Goal: Check status: Check status

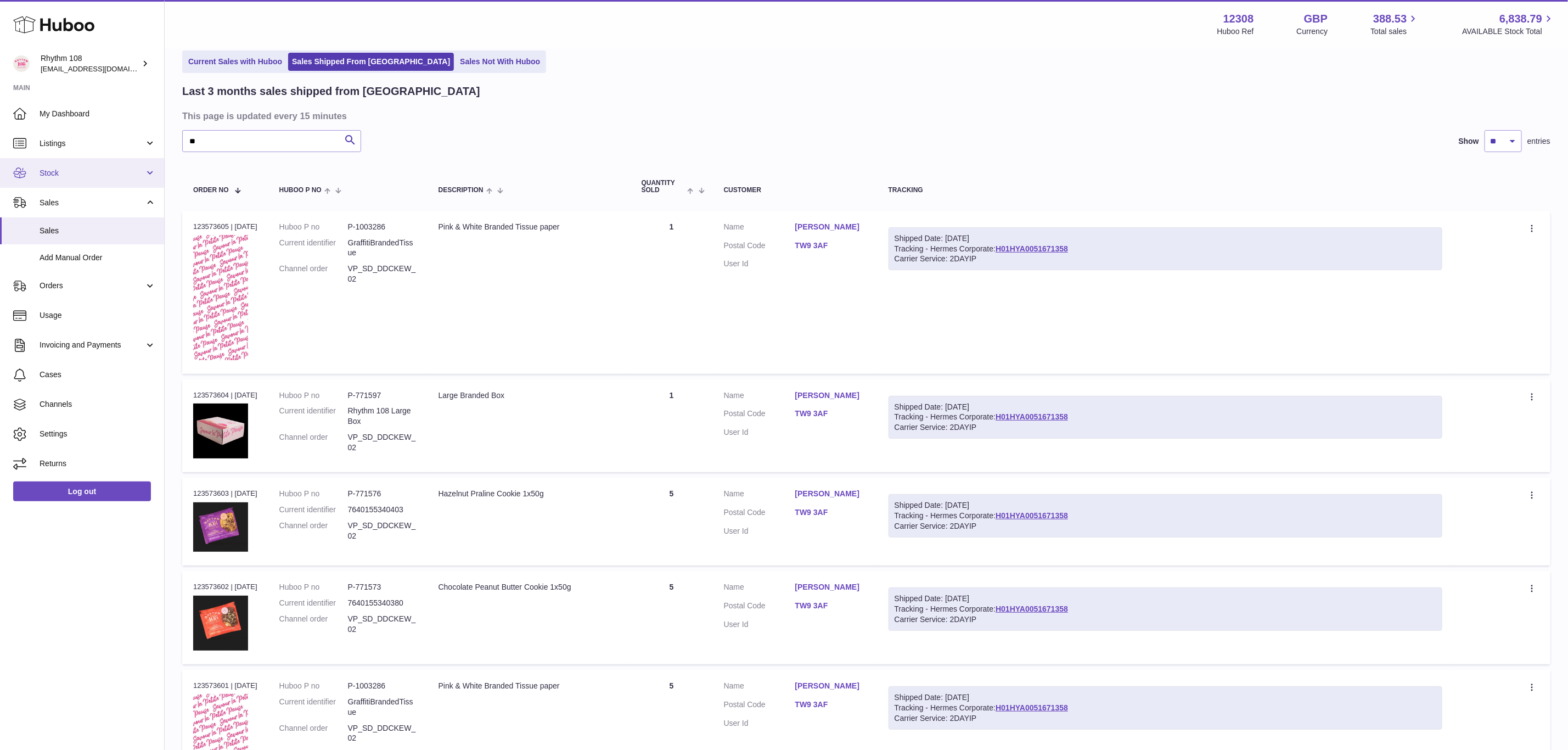
click at [58, 180] on link "Stock" at bounding box center [82, 173] width 164 height 29
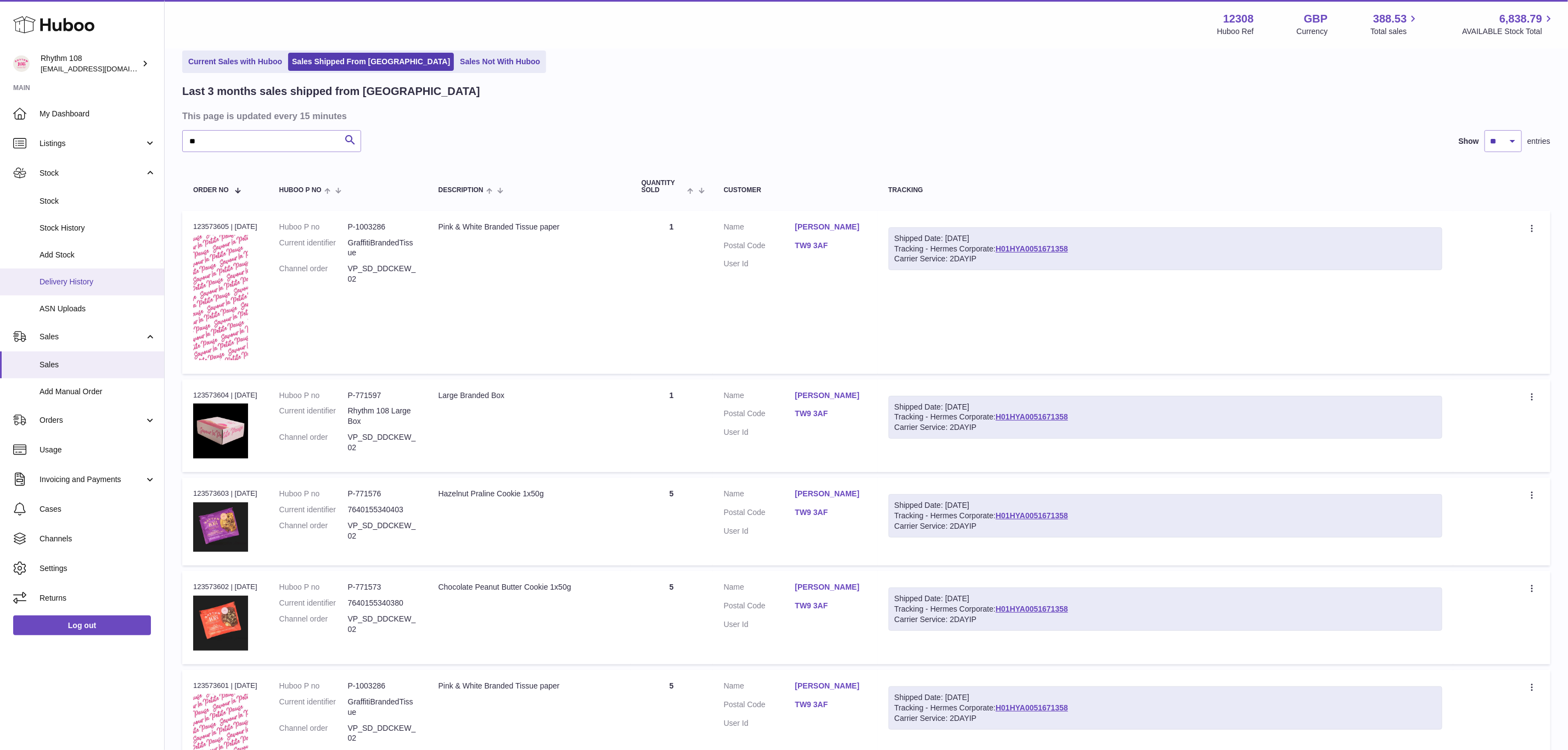
click at [61, 277] on span "Delivery History" at bounding box center [98, 282] width 117 height 10
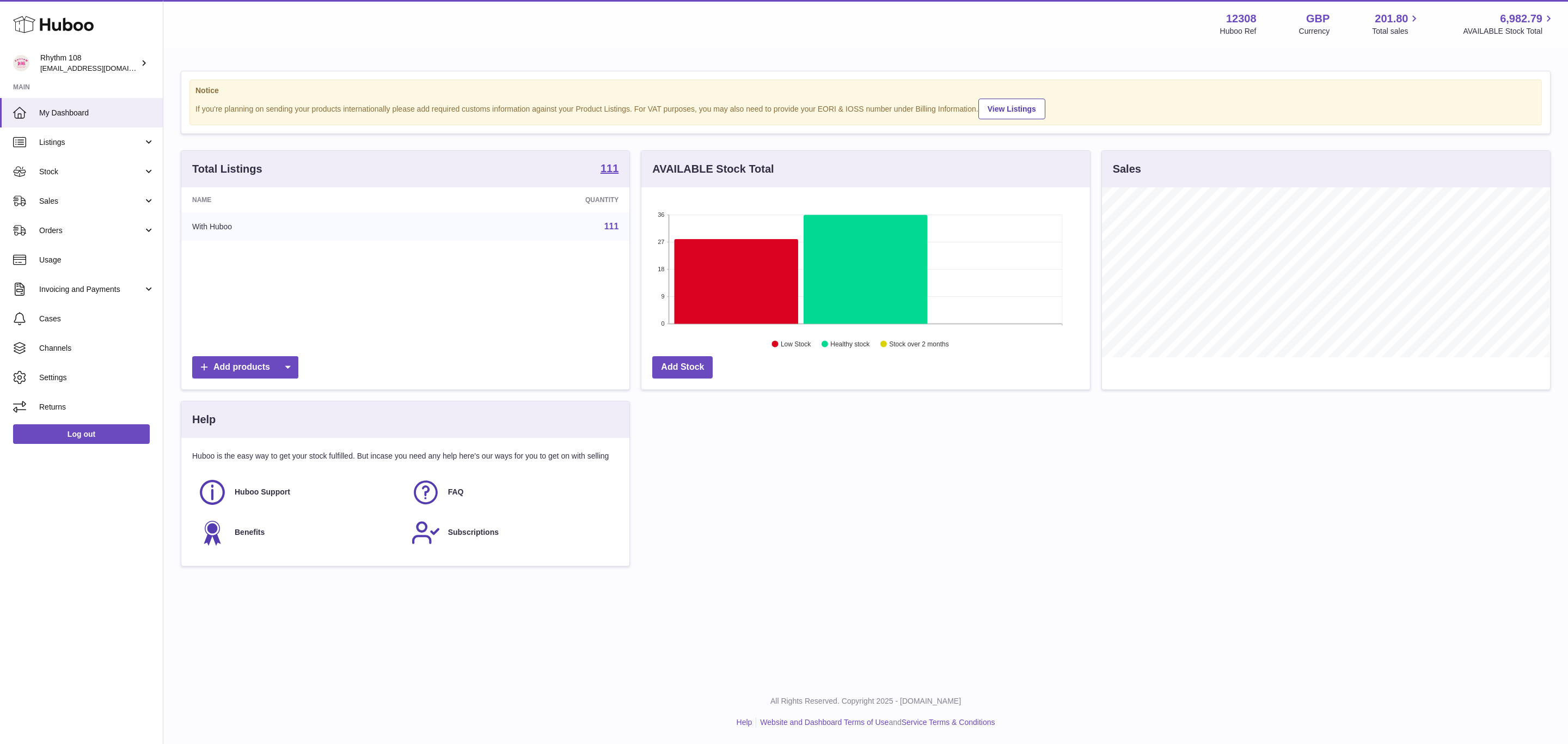
scroll to position [170, 447]
click at [61, 170] on span "Stock" at bounding box center [91, 172] width 104 height 10
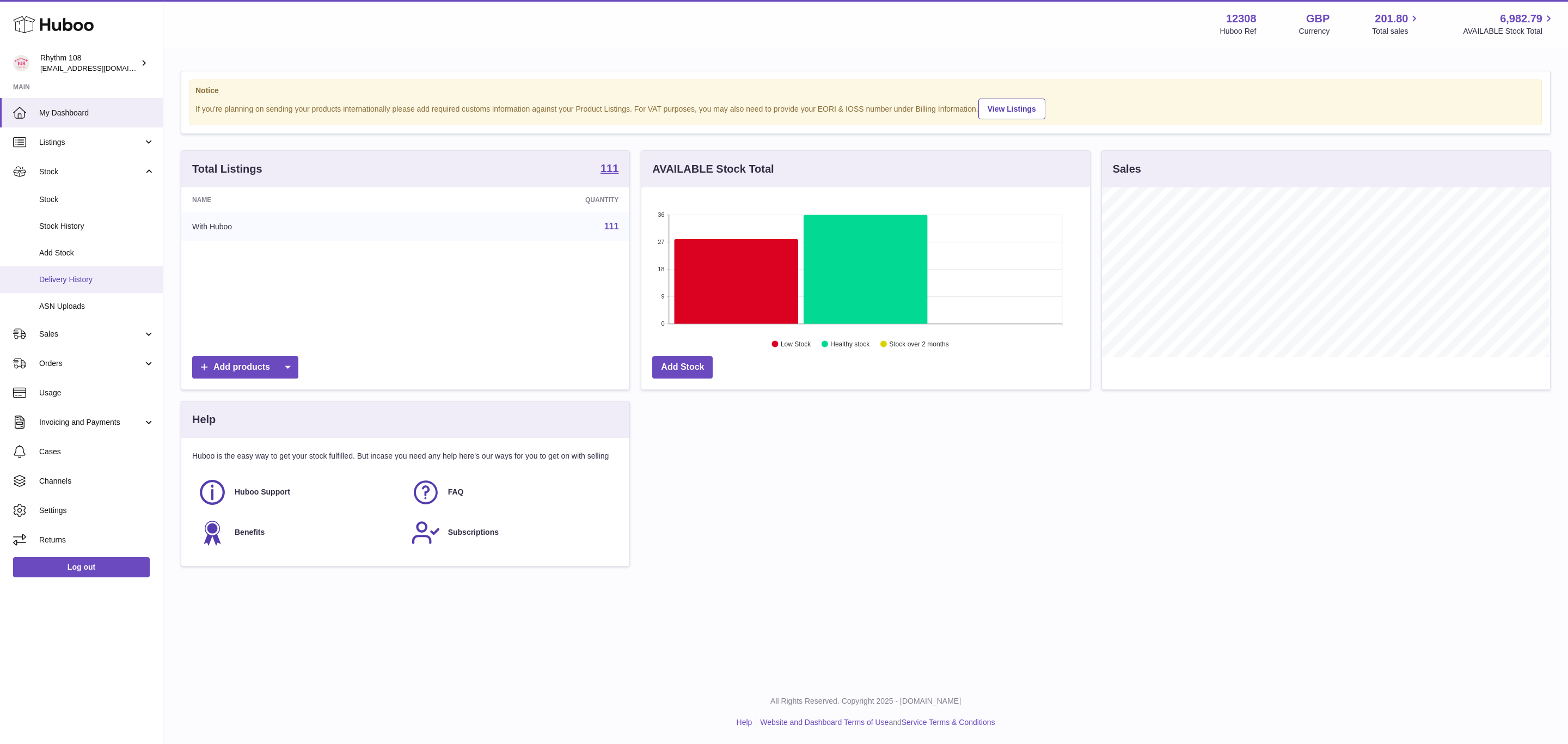
click at [82, 291] on link "Delivery History" at bounding box center [81, 279] width 163 height 27
